Goal: Find specific page/section: Find specific page/section

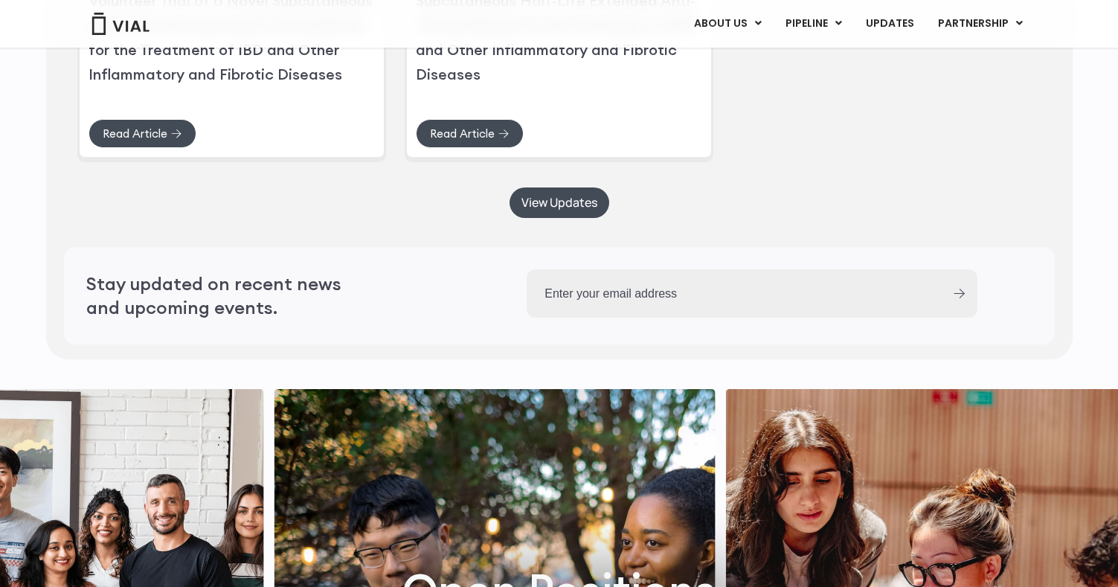
scroll to position [3599, 0]
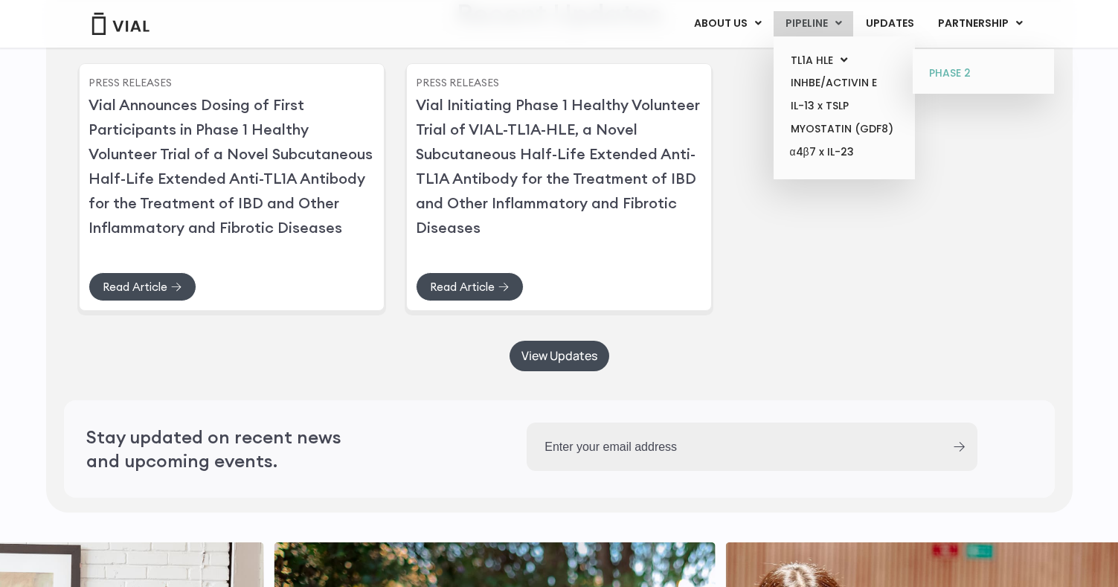
click at [979, 68] on link "PHASE 2" at bounding box center [983, 74] width 130 height 24
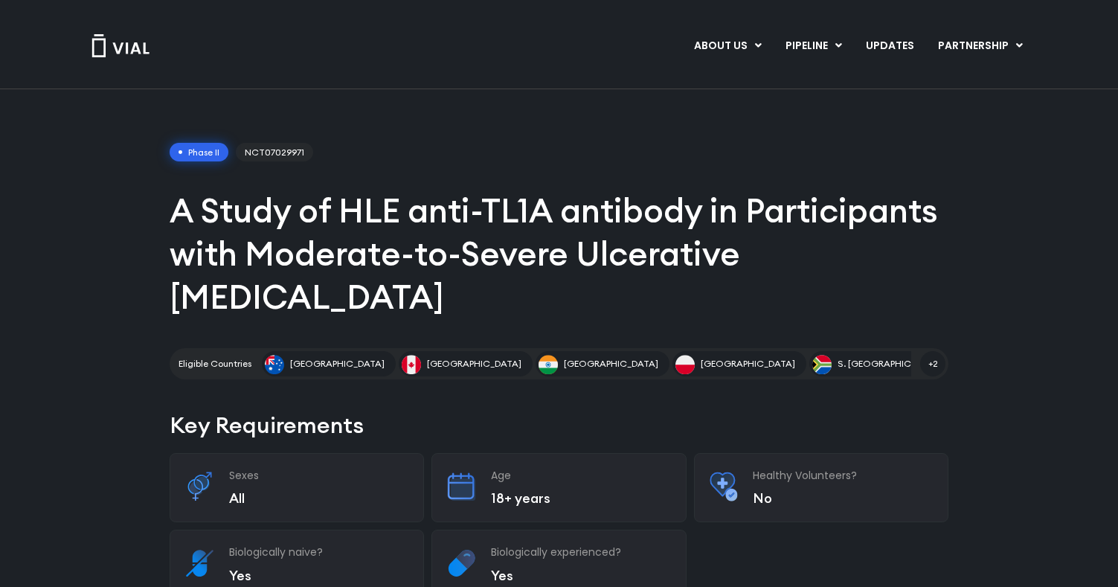
click at [118, 34] on img at bounding box center [121, 45] width 60 height 23
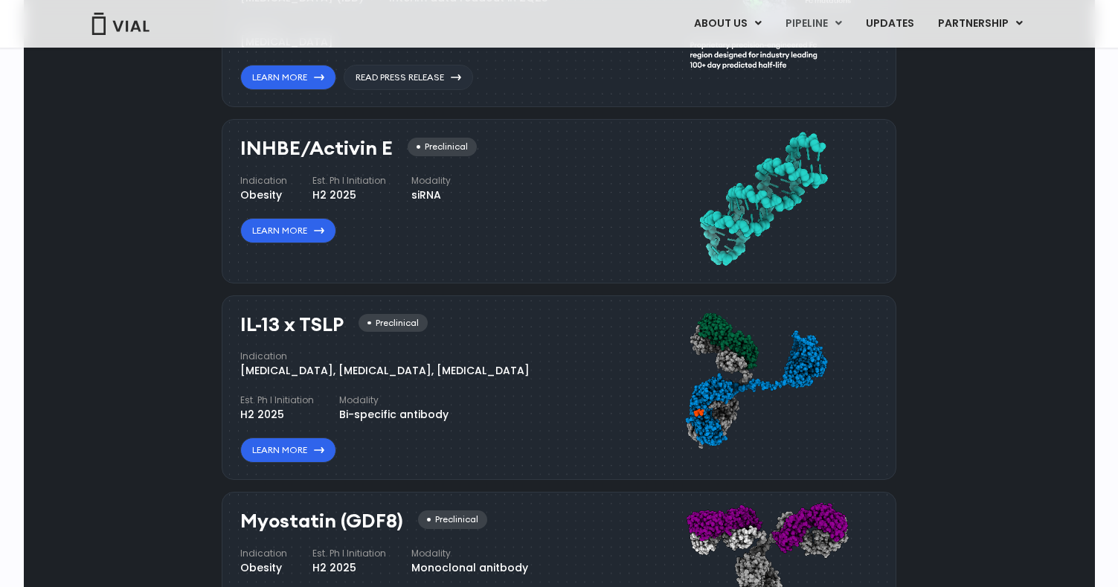
scroll to position [792, 0]
